Goal: Communication & Community: Answer question/provide support

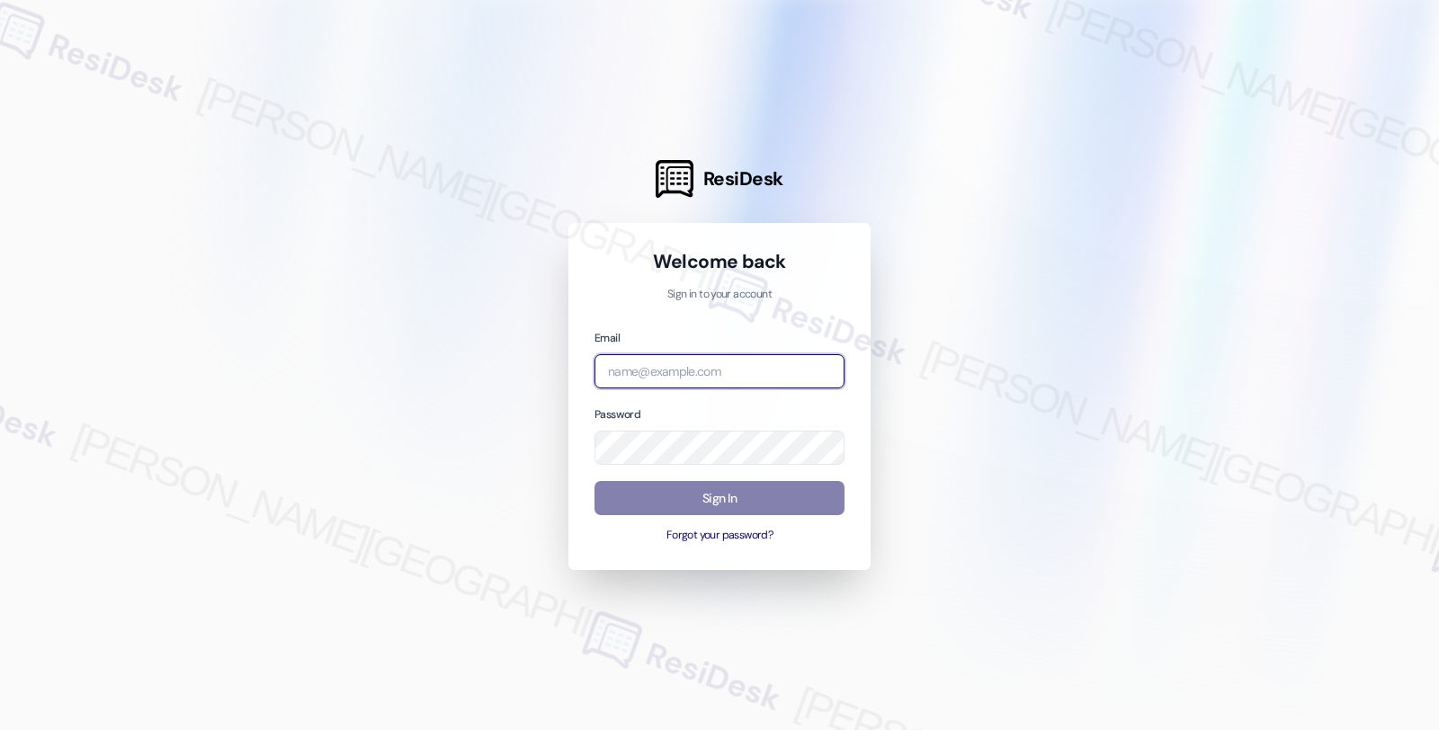
click at [706, 371] on input "email" at bounding box center [719, 371] width 250 height 35
click at [0, 729] on com-1password-button at bounding box center [0, 730] width 0 height 0
type input "automated-surveys-balfour_beatty_communities-fides.[PERSON_NAME]@balfour_beatty…"
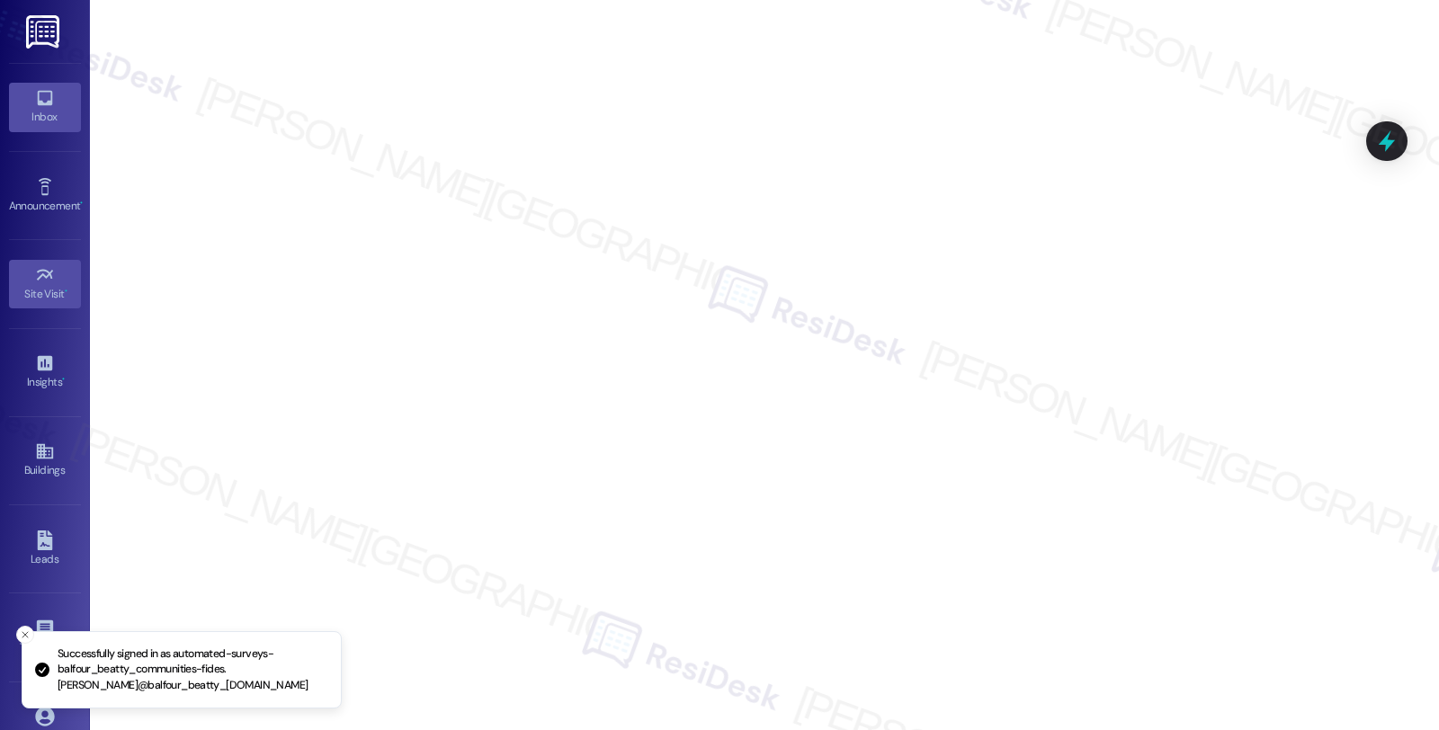
click at [35, 97] on icon at bounding box center [45, 98] width 20 height 20
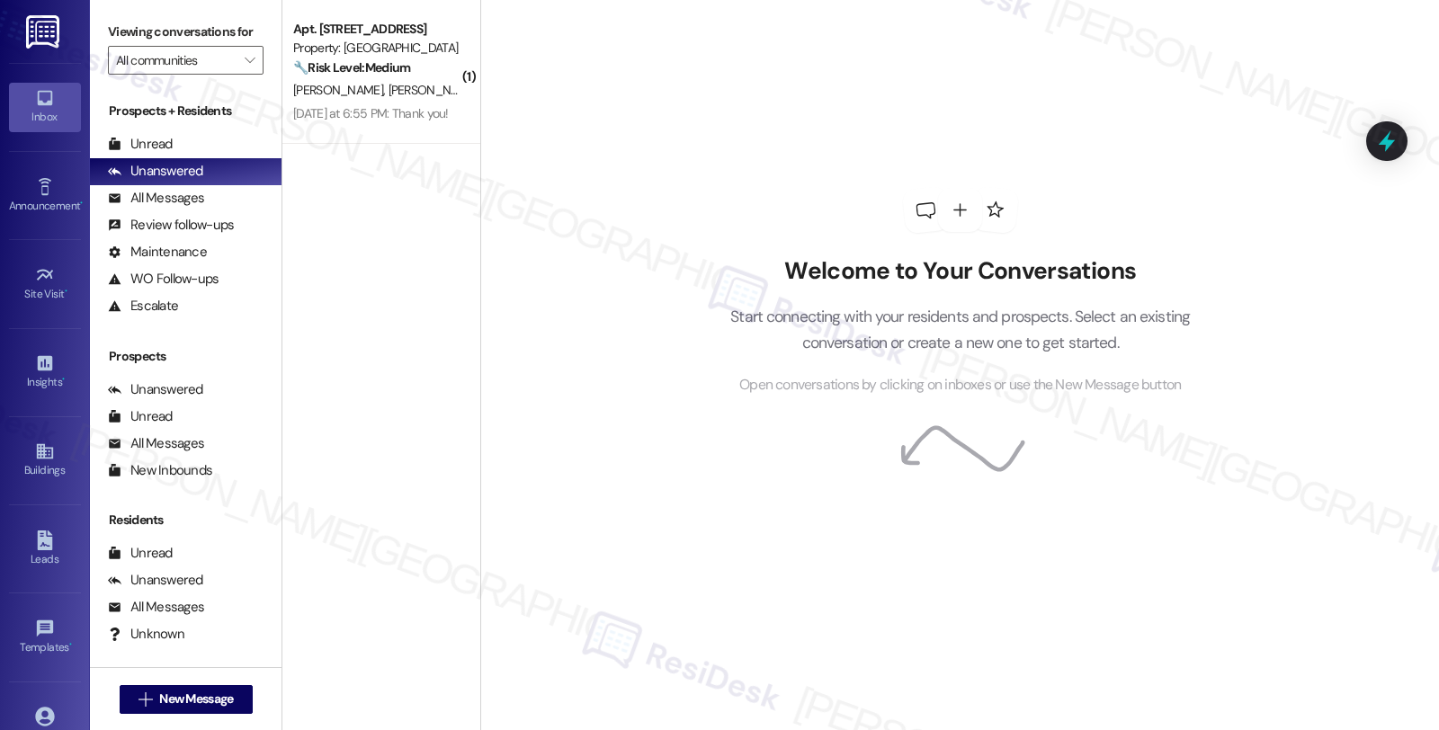
click at [762, 689] on div "Welcome to Your Conversations Start connecting with your residents and prospect…" at bounding box center [959, 365] width 958 height 730
